Goal: Information Seeking & Learning: Learn about a topic

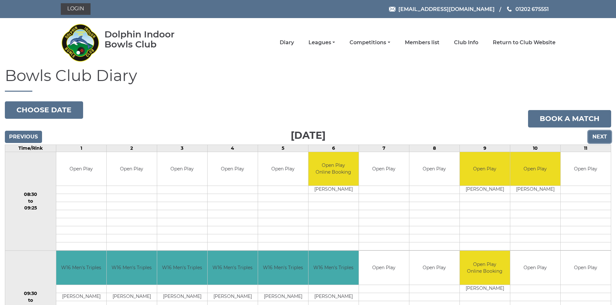
click at [602, 139] on input "Next" at bounding box center [599, 137] width 23 height 12
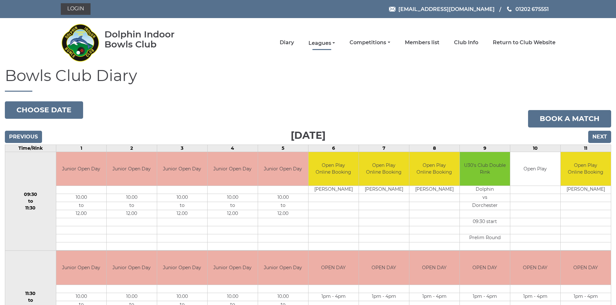
click at [314, 44] on link "Leagues" at bounding box center [321, 43] width 27 height 7
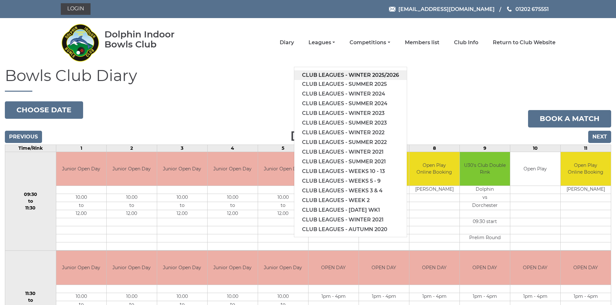
click at [338, 72] on link "Club leagues - Winter 2025/2026" at bounding box center [350, 75] width 112 height 10
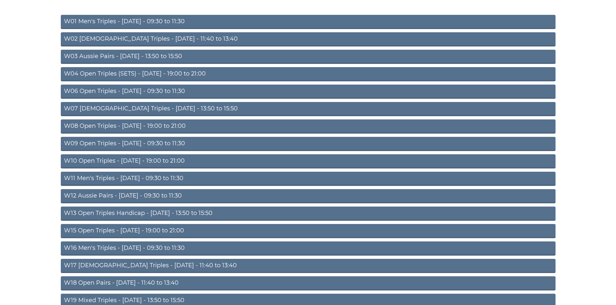
scroll to position [97, 0]
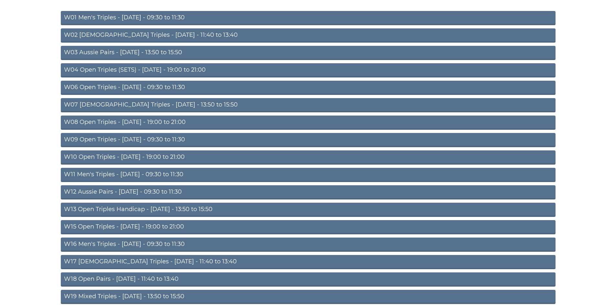
click at [120, 175] on link "W11 Men's Triples - Thursday - 09:30 to 11:30" at bounding box center [308, 175] width 495 height 14
